Goal: Transaction & Acquisition: Obtain resource

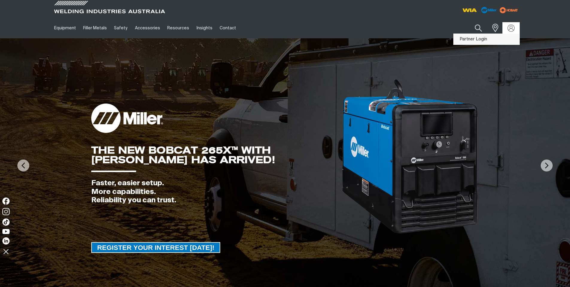
click at [492, 39] on link "Partner Login" at bounding box center [486, 39] width 66 height 11
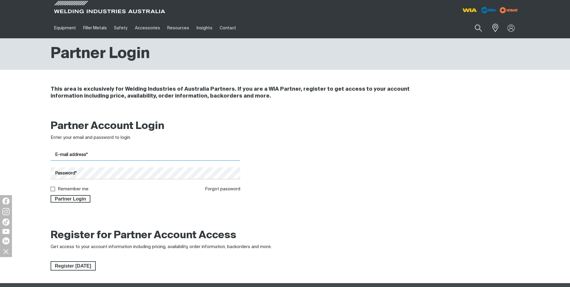
type input "[EMAIL_ADDRESS][DOMAIN_NAME]"
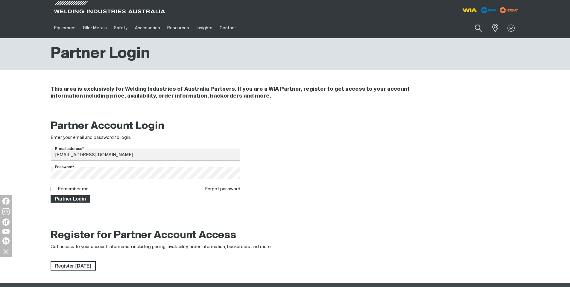
click at [80, 199] on span "Partner Login" at bounding box center [70, 199] width 39 height 8
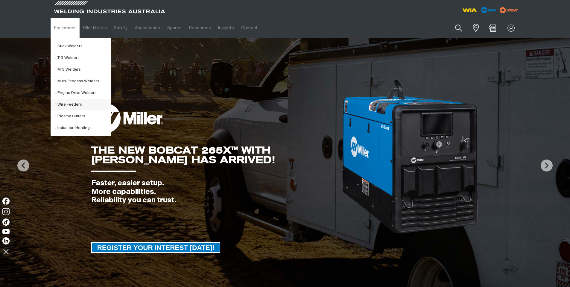
click at [67, 105] on link "Wire Feeders" at bounding box center [83, 105] width 56 height 12
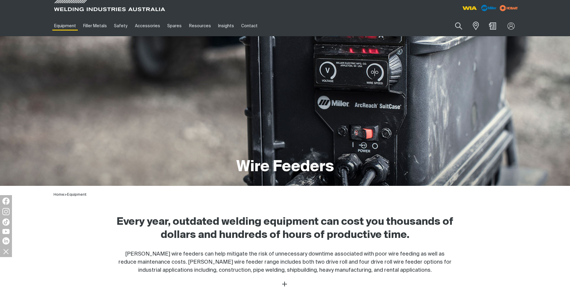
scroll to position [209, 0]
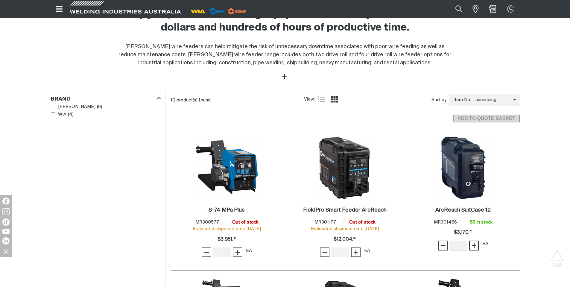
click at [323, 179] on img at bounding box center [345, 168] width 64 height 64
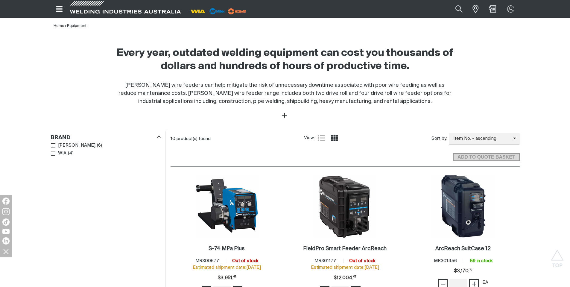
scroll to position [120, 0]
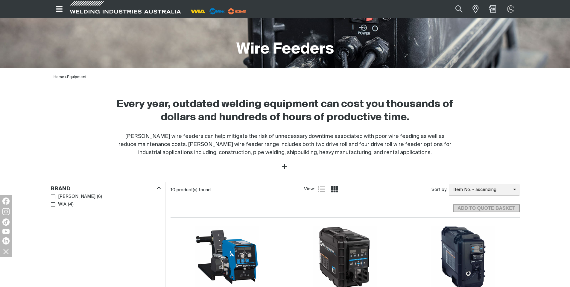
click at [60, 10] on icon "Open top menu" at bounding box center [59, 8] width 9 height 7
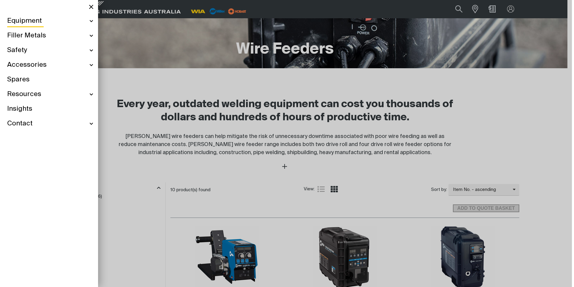
scroll to position [118, 0]
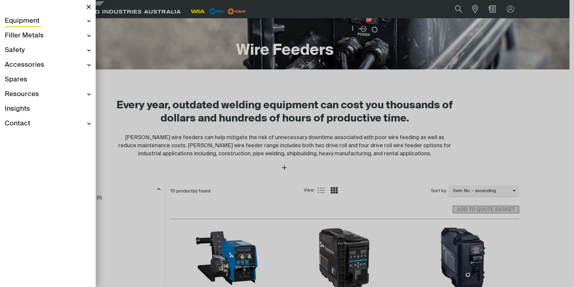
click at [44, 21] on div "Equipment" at bounding box center [48, 21] width 86 height 15
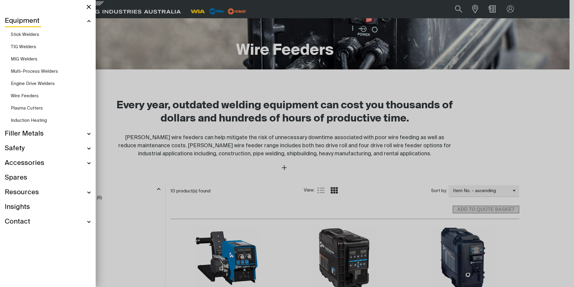
scroll to position [97, 0]
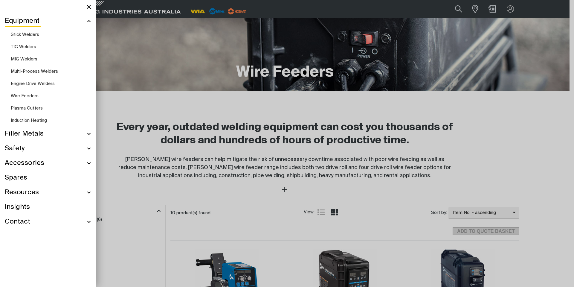
click at [28, 47] on span "TIG Welders" at bounding box center [23, 47] width 25 height 4
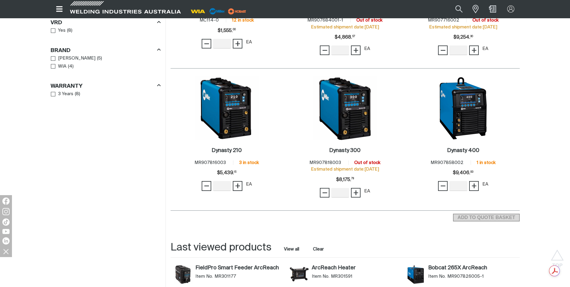
scroll to position [598, 0]
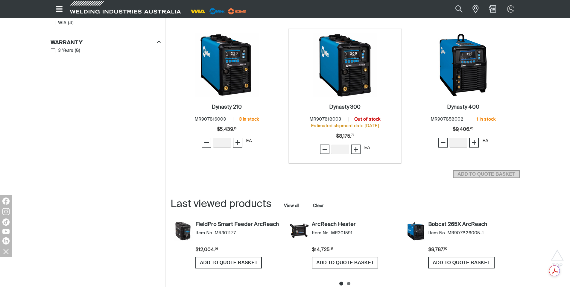
click at [344, 94] on img at bounding box center [345, 65] width 64 height 64
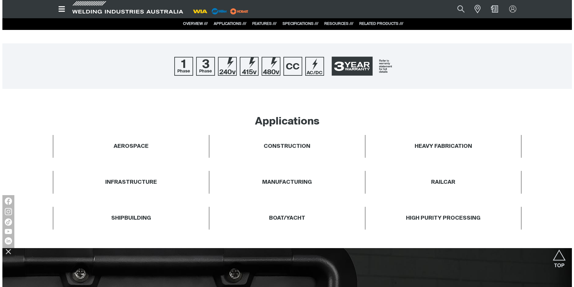
scroll to position [150, 0]
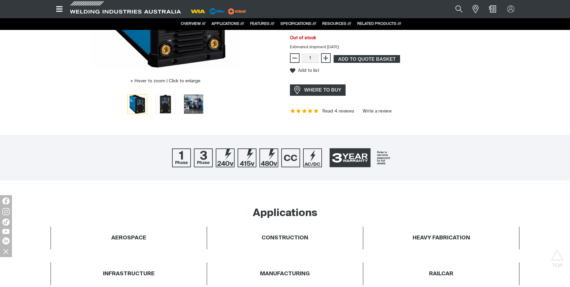
click at [61, 11] on icon "Open top menu" at bounding box center [59, 8] width 6 height 5
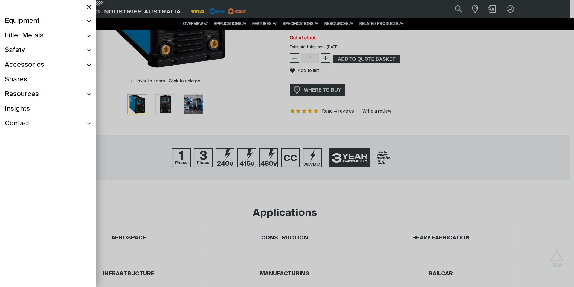
click at [59, 20] on div "Equipment" at bounding box center [48, 21] width 86 height 15
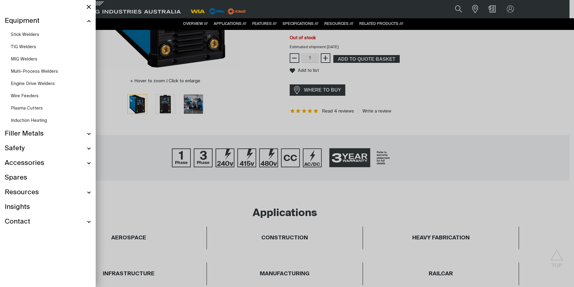
scroll to position [128, 0]
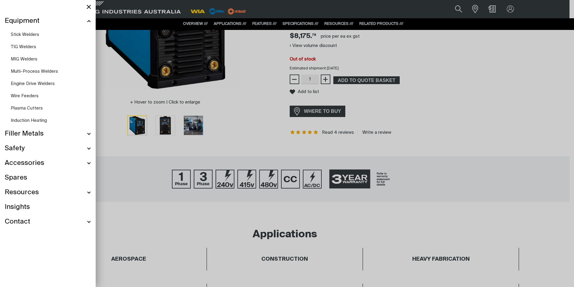
click at [44, 81] on link "Engine Drive Welders" at bounding box center [51, 83] width 80 height 12
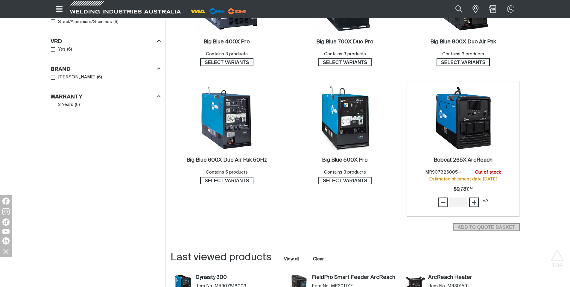
scroll to position [359, 0]
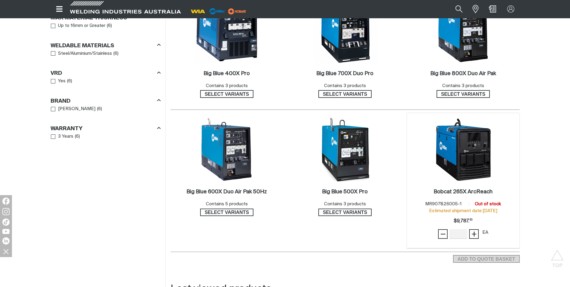
click at [473, 162] on img at bounding box center [463, 150] width 64 height 64
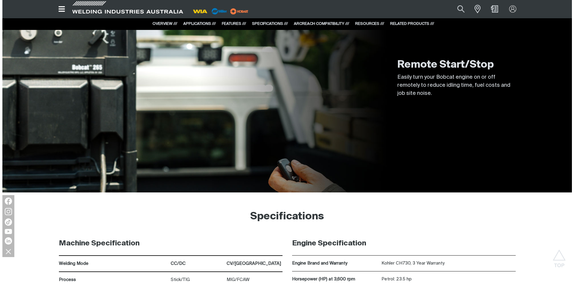
scroll to position [2841, 0]
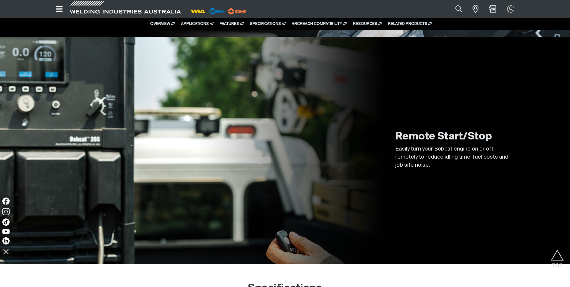
click at [63, 8] on icon "Open top menu" at bounding box center [59, 8] width 9 height 7
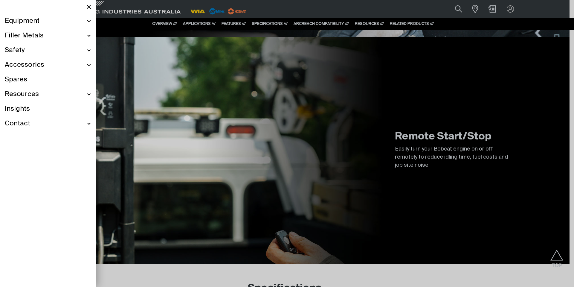
click at [47, 22] on div "Equipment" at bounding box center [48, 21] width 86 height 15
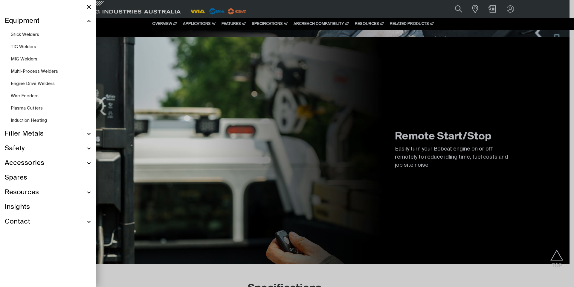
scroll to position [2820, 0]
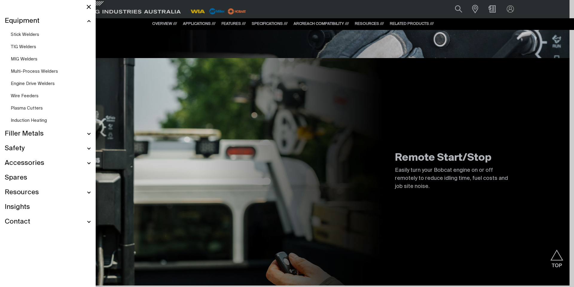
click at [32, 45] on span "TIG Welders" at bounding box center [23, 47] width 25 height 4
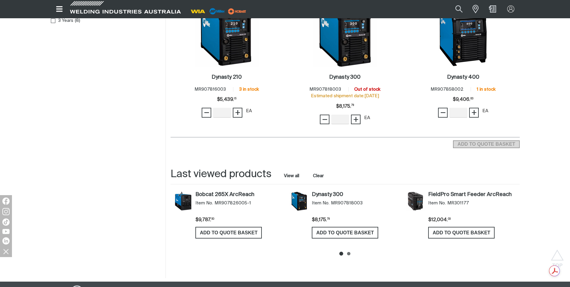
scroll to position [538, 0]
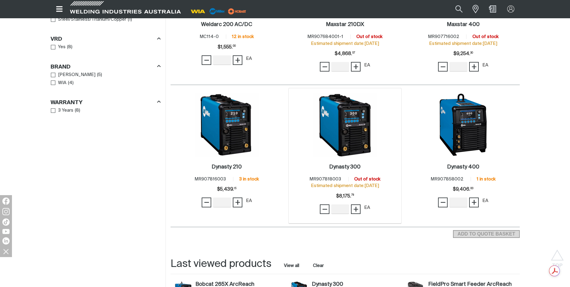
click at [338, 134] on img at bounding box center [345, 125] width 64 height 64
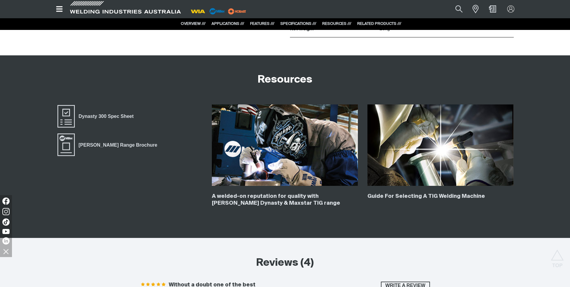
scroll to position [1795, 0]
click at [63, 117] on span "Dynasty 300 Spec Sheet" at bounding box center [66, 117] width 19 height 24
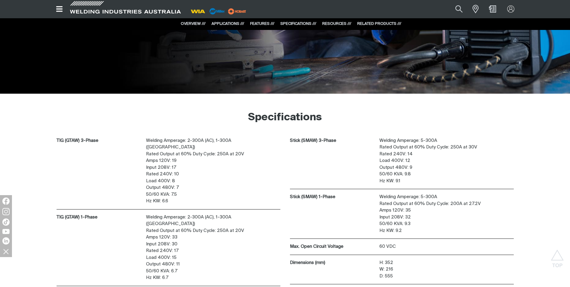
scroll to position [1525, 0]
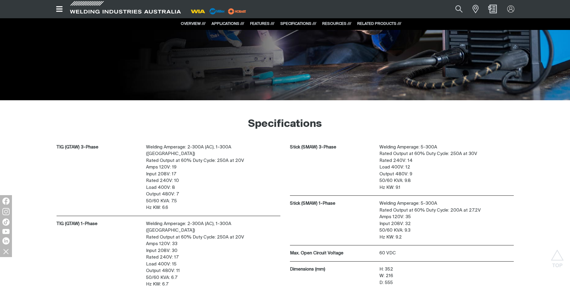
click at [496, 8] on img "Shopping cart (0 product(s))" at bounding box center [492, 9] width 9 height 9
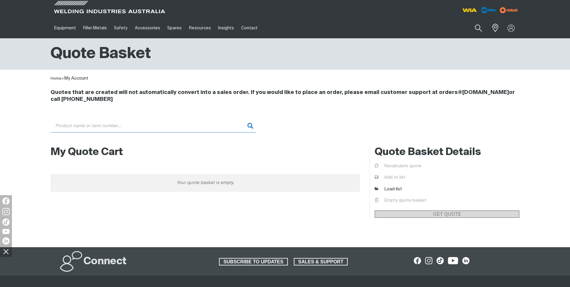
click at [120, 122] on input "Search" at bounding box center [154, 125] width 206 height 13
paste input "KIT0006"
click at [248, 124] on input "KIT0006" at bounding box center [154, 125] width 206 height 13
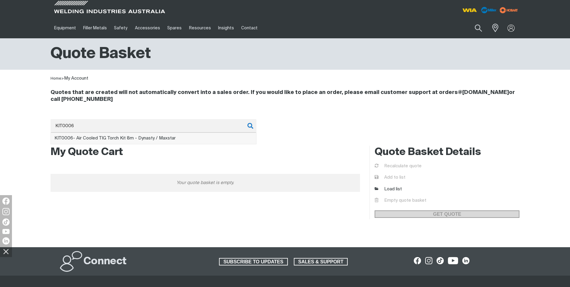
click at [135, 137] on span "KIT0006 - Air Cooled TIG Torch Kit 8m - Dynasty / Maxstar" at bounding box center [114, 138] width 121 height 4
type input "KIT0006 - Air Cooled TIG Torch Kit 8m - Dynasty / Maxstar"
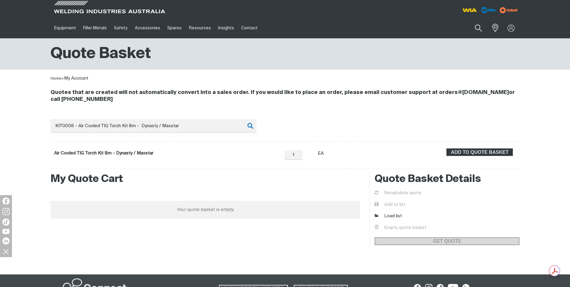
click at [201, 175] on h2 "My Quote Cart" at bounding box center [206, 179] width 310 height 13
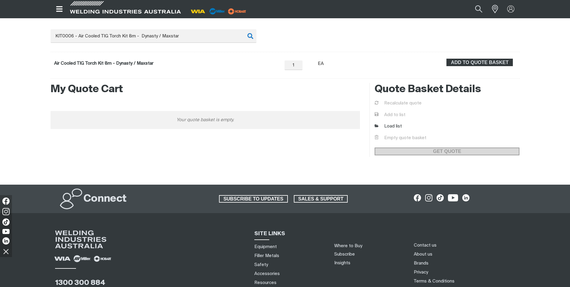
scroll to position [60, 0]
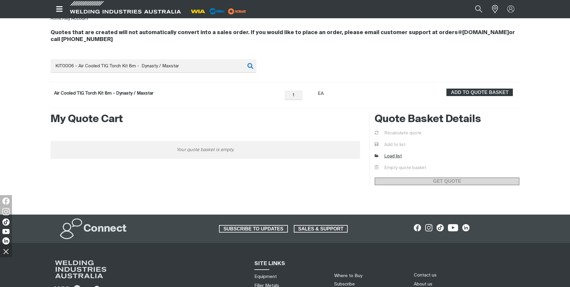
click at [391, 158] on link "Load list" at bounding box center [387, 156] width 27 height 7
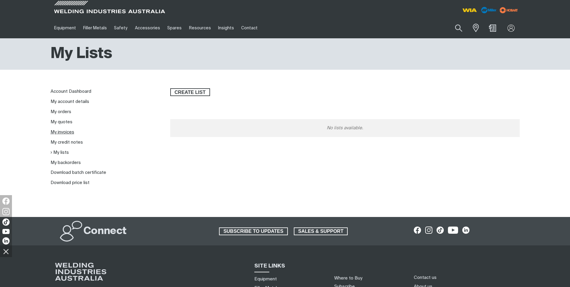
click at [65, 131] on link "My invoices" at bounding box center [63, 132] width 24 height 4
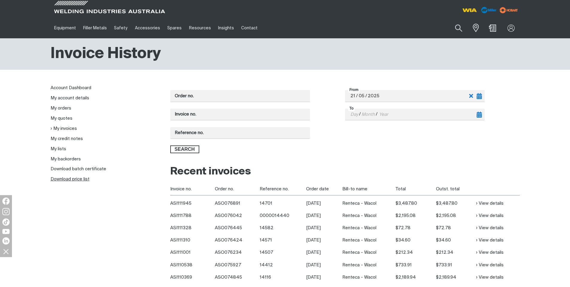
click at [67, 181] on link "Download price list" at bounding box center [70, 179] width 39 height 4
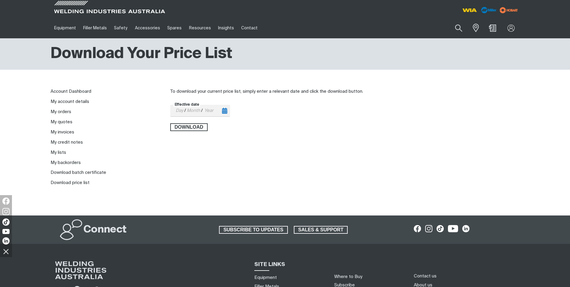
click at [178, 108] on input "Effective date" at bounding box center [180, 110] width 10 height 11
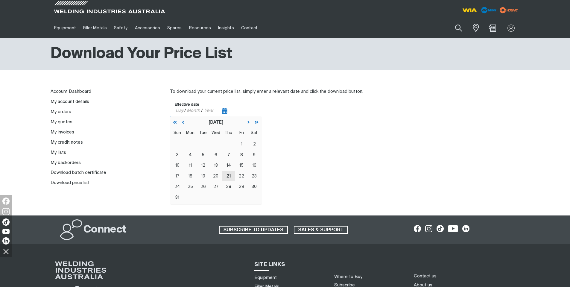
click at [230, 174] on abbr "21" at bounding box center [228, 176] width 4 height 4
type input "[DATE]"
type input "21"
type input "08"
type input "2025"
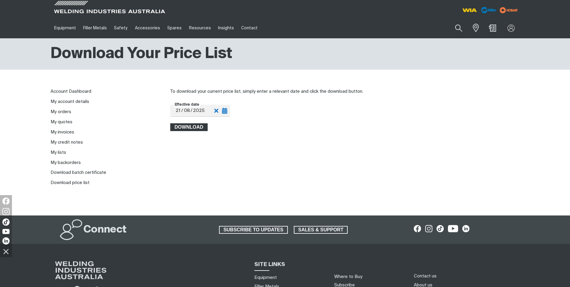
click at [199, 127] on span "Download" at bounding box center [189, 127] width 36 height 8
drag, startPoint x: 265, startPoint y: 149, endPoint x: 391, endPoint y: 158, distance: 125.9
click at [391, 158] on div "To download your current price list, simply enter a relevant date and click the…" at bounding box center [344, 137] width 349 height 98
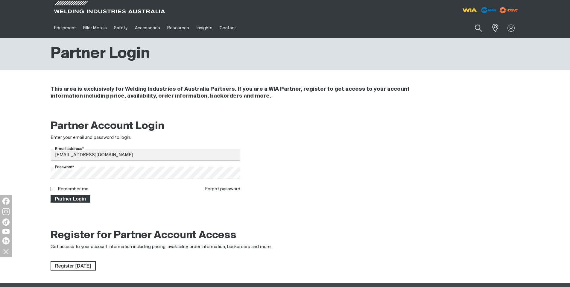
click at [72, 196] on span "Partner Login" at bounding box center [70, 199] width 39 height 8
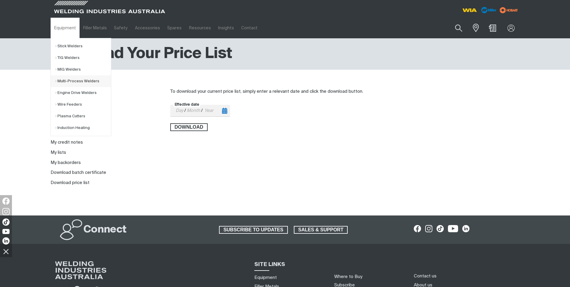
click at [78, 82] on link "Multi-Process Welders" at bounding box center [83, 81] width 56 height 12
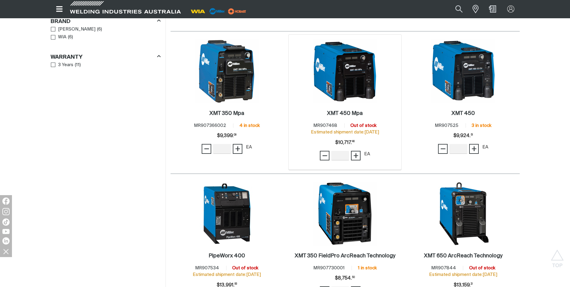
scroll to position [658, 0]
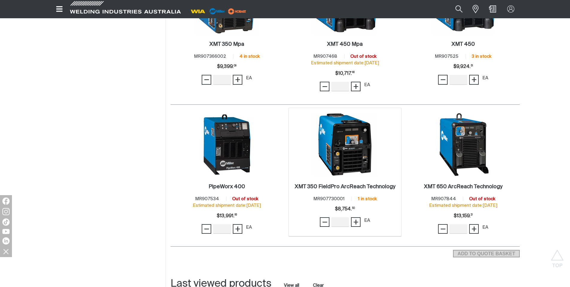
click at [335, 147] on img at bounding box center [345, 144] width 64 height 64
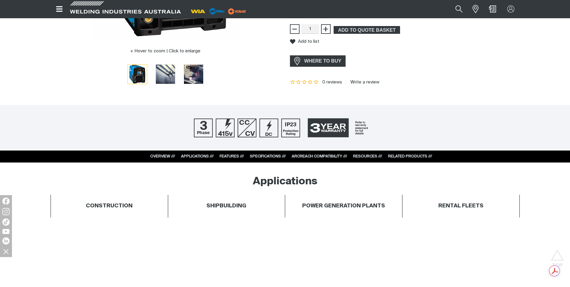
click at [265, 155] on link "SPECIFICATIONS ///" at bounding box center [268, 156] width 36 height 4
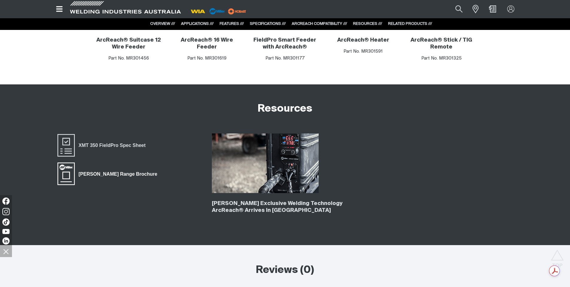
scroll to position [1918, 0]
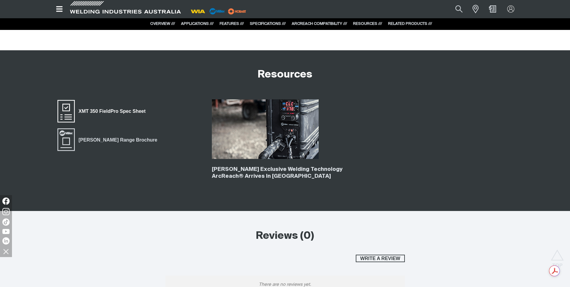
click at [69, 106] on span "XMT 350 FieldPro Spec Sheet" at bounding box center [66, 111] width 19 height 24
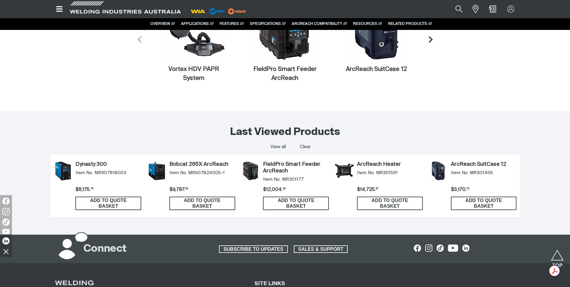
scroll to position [2187, 0]
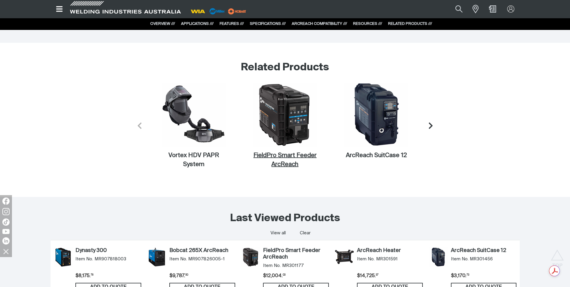
drag, startPoint x: 285, startPoint y: 135, endPoint x: 283, endPoint y: 141, distance: 6.3
click at [285, 135] on img at bounding box center [285, 115] width 64 height 64
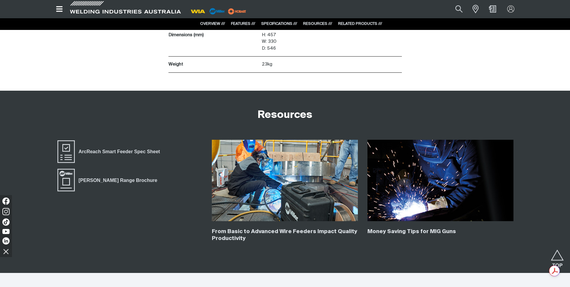
scroll to position [1436, 0]
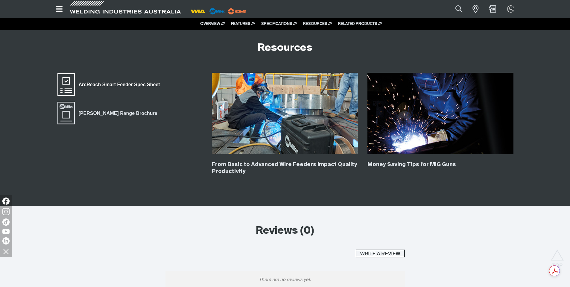
click at [66, 85] on span "ArcReach Smart Feeder Spec Sheet" at bounding box center [66, 85] width 19 height 24
